Goal: Task Accomplishment & Management: Manage account settings

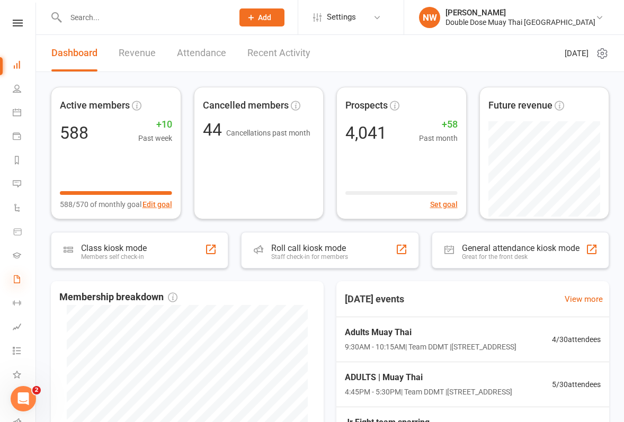
click at [14, 283] on icon at bounding box center [17, 279] width 8 height 8
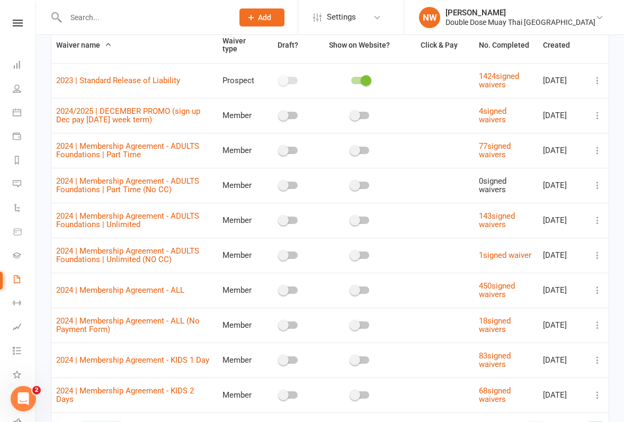
scroll to position [157, 0]
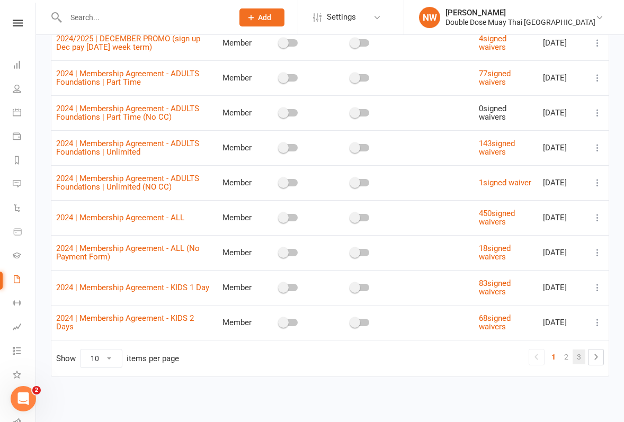
click at [577, 356] on link "3" at bounding box center [579, 357] width 13 height 15
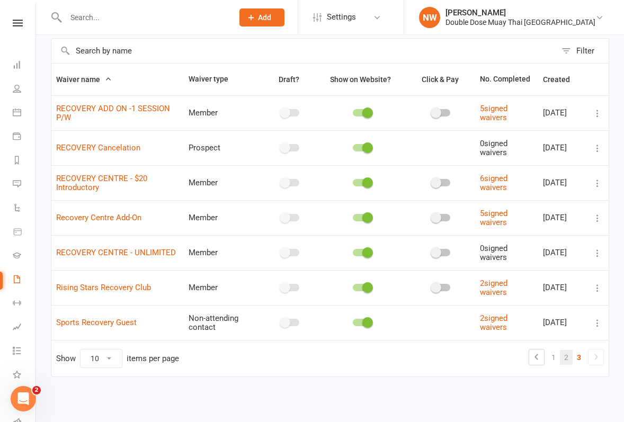
click at [565, 355] on link "2" at bounding box center [566, 357] width 13 height 15
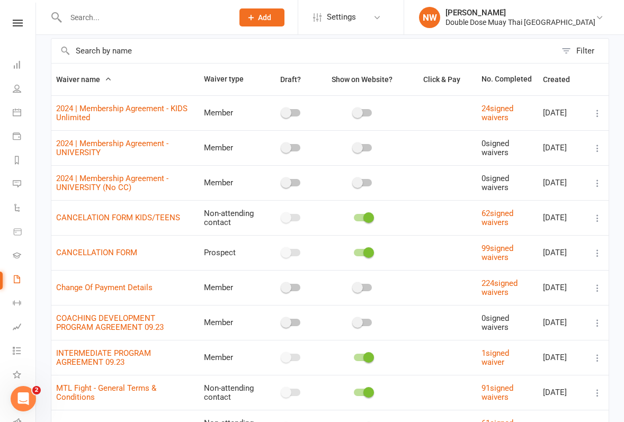
scroll to position [154, 0]
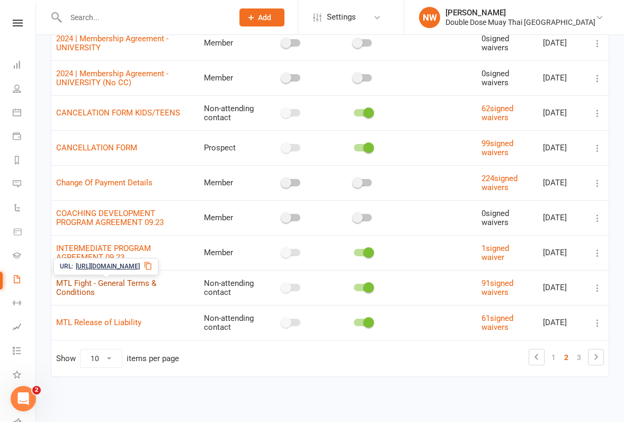
click at [118, 287] on link "MTL Fight - General Terms & Conditions" at bounding box center [106, 288] width 100 height 19
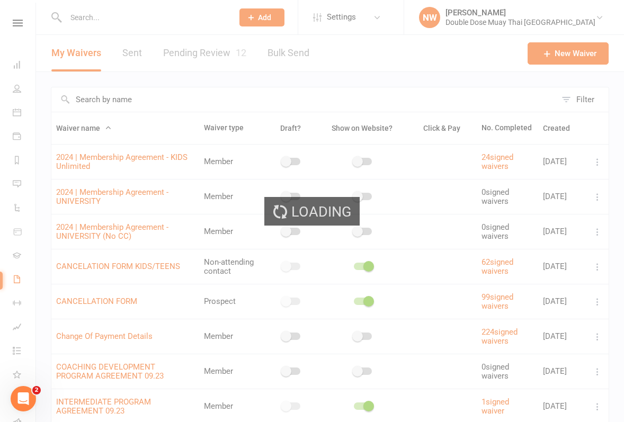
select select "applies_to_all_signees"
select select "checkbox"
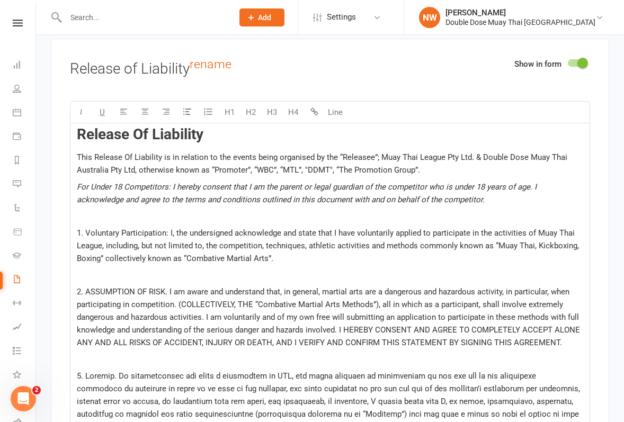
scroll to position [3060, 0]
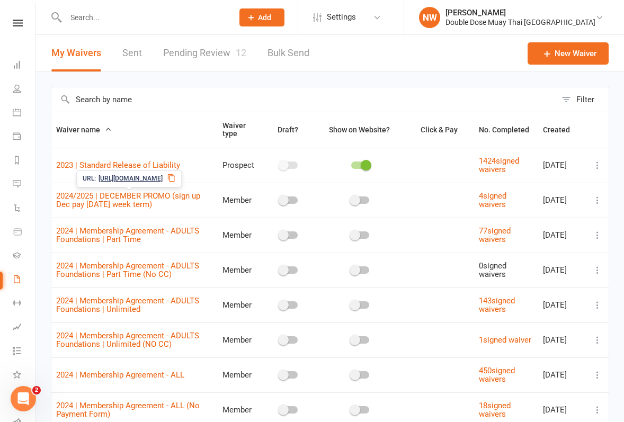
scroll to position [157, 0]
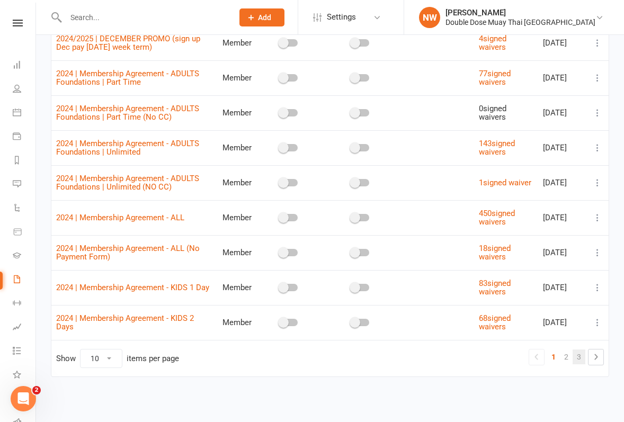
click at [582, 357] on link "3" at bounding box center [579, 357] width 13 height 15
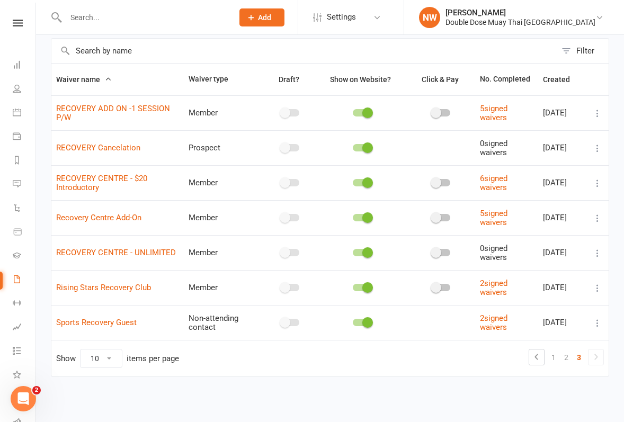
scroll to position [49, 0]
click at [567, 358] on link "2" at bounding box center [566, 357] width 13 height 15
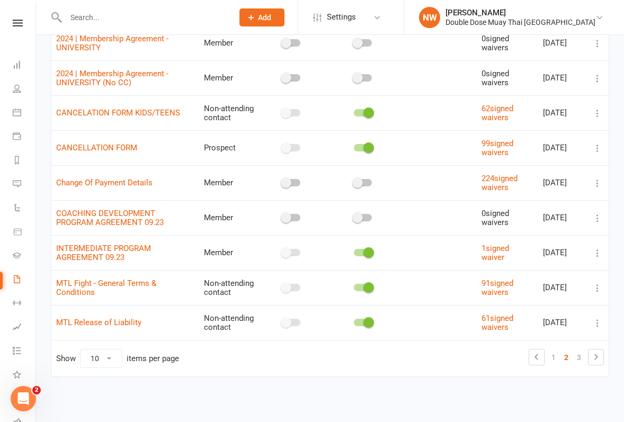
click at [598, 290] on icon at bounding box center [598, 288] width 11 height 11
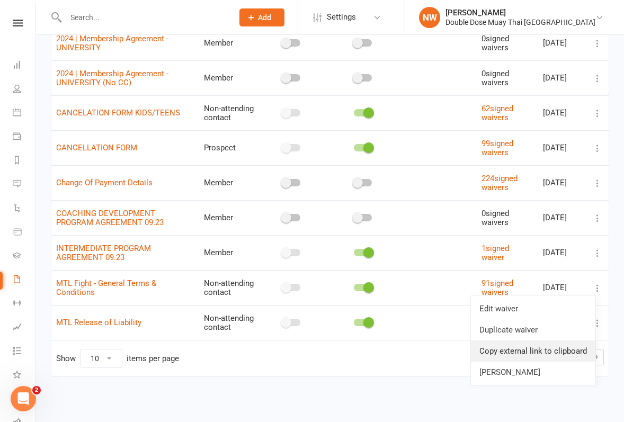
click at [508, 352] on link "Copy external link to clipboard" at bounding box center [533, 351] width 125 height 21
